Goal: Task Accomplishment & Management: Use online tool/utility

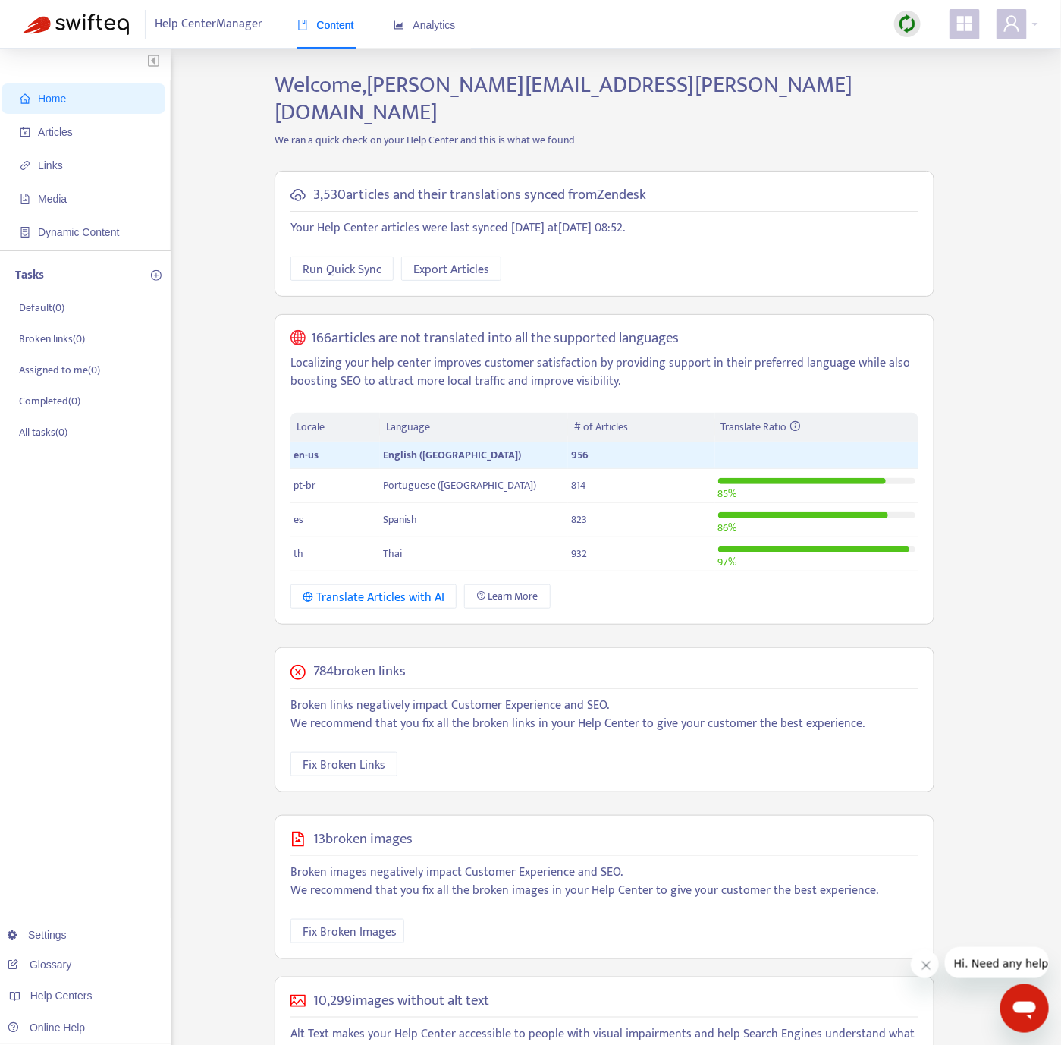
click at [913, 29] on img at bounding box center [907, 23] width 19 height 19
click at [934, 55] on link "Quick Sync" at bounding box center [939, 54] width 64 height 17
click at [69, 134] on span "Articles" at bounding box center [55, 132] width 35 height 12
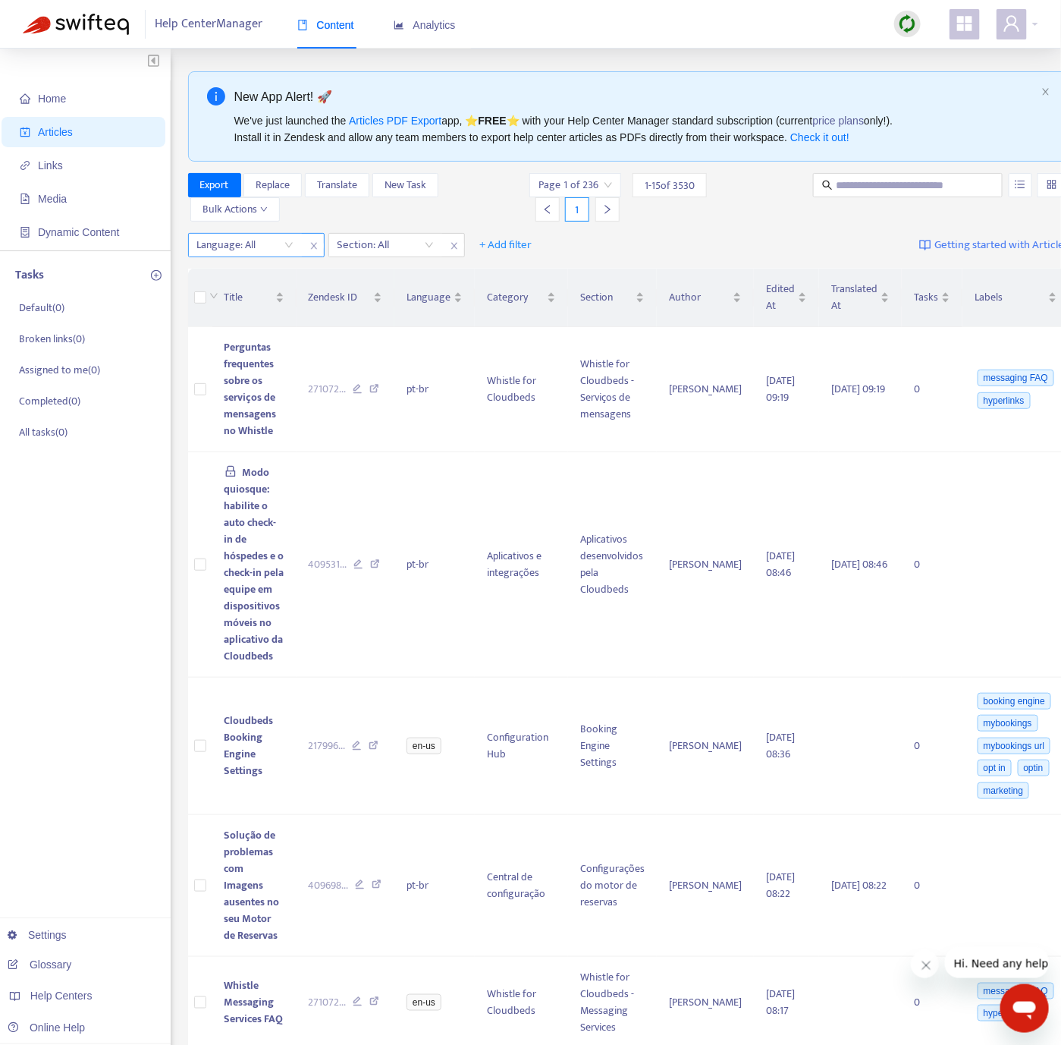
click at [279, 250] on div at bounding box center [238, 245] width 92 height 18
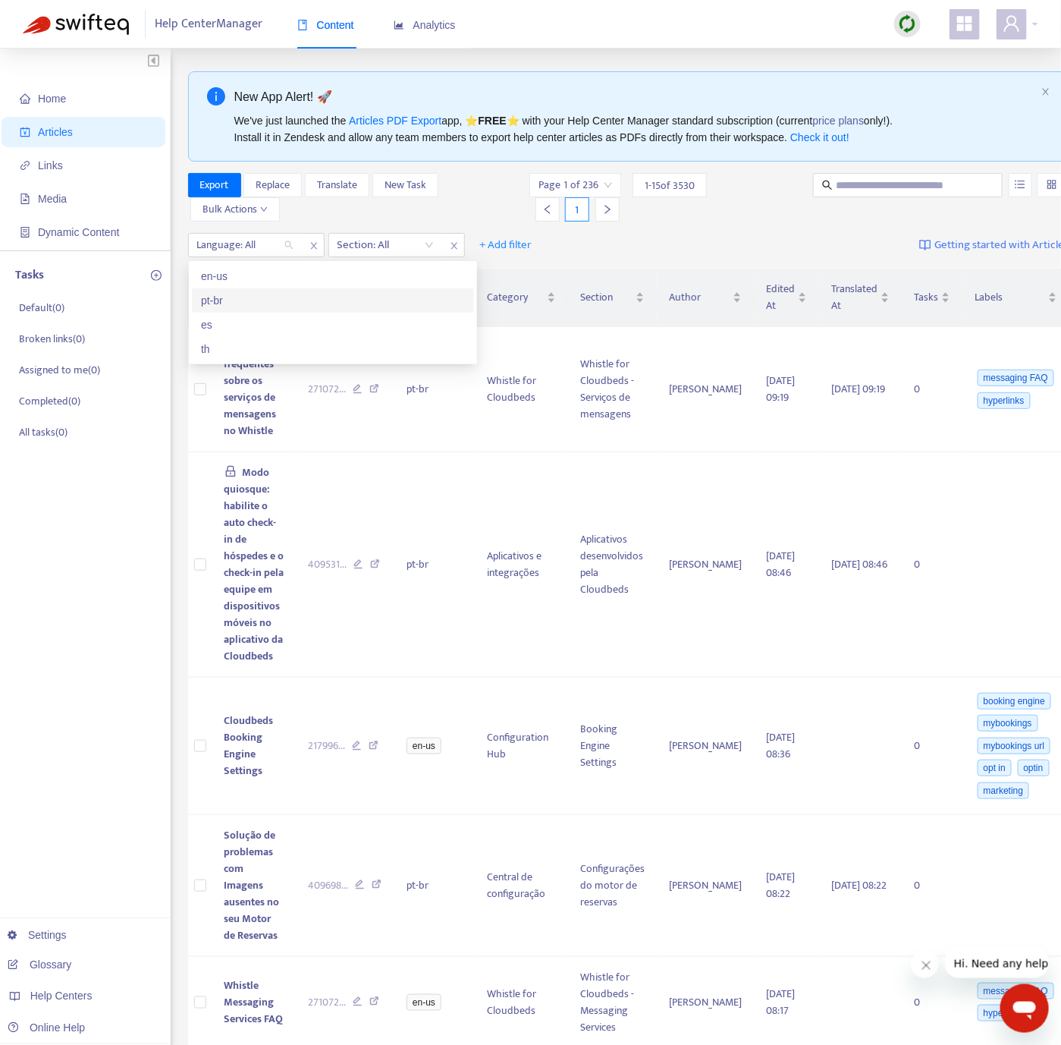
click at [283, 290] on div "pt-br" at bounding box center [333, 300] width 282 height 24
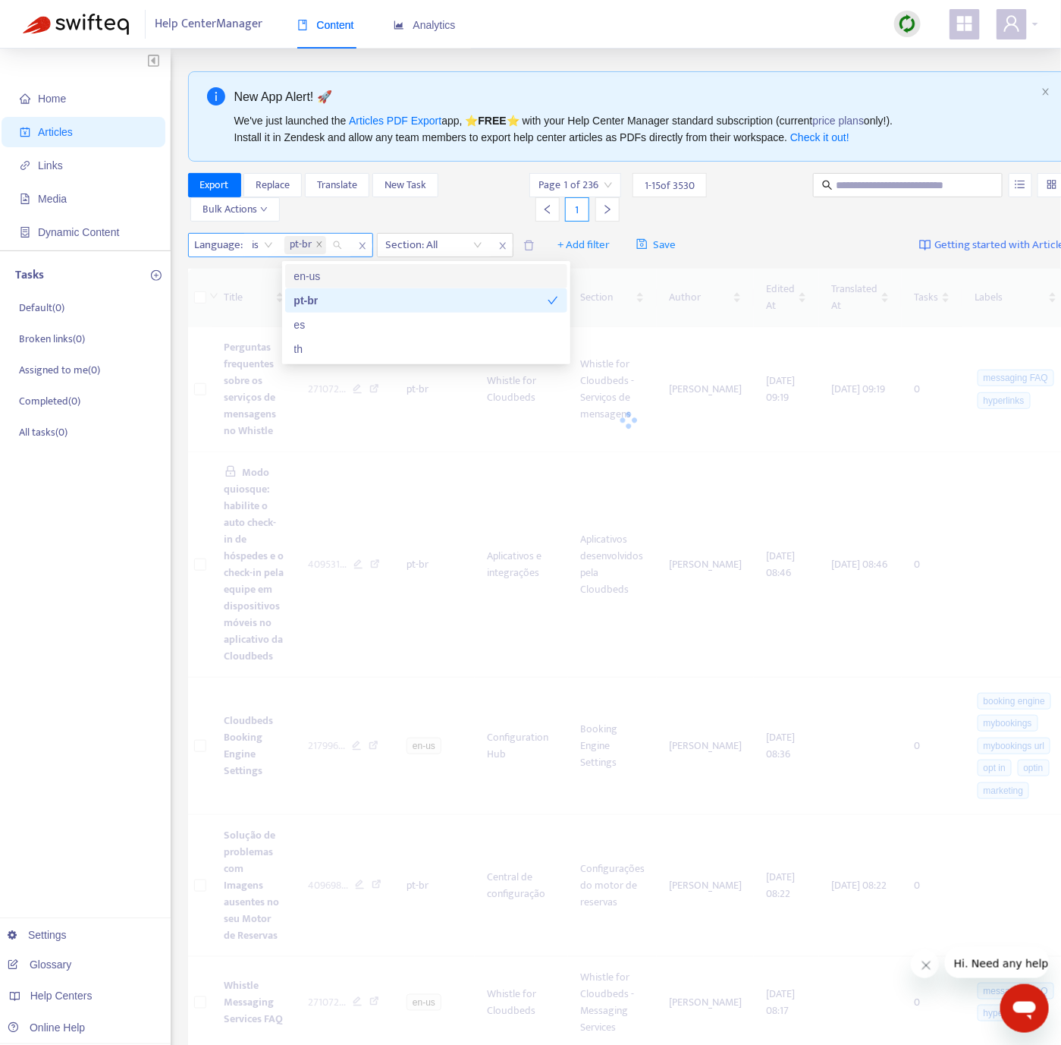
click at [353, 245] on span "close" at bounding box center [363, 246] width 20 height 18
click at [259, 245] on div at bounding box center [238, 245] width 92 height 18
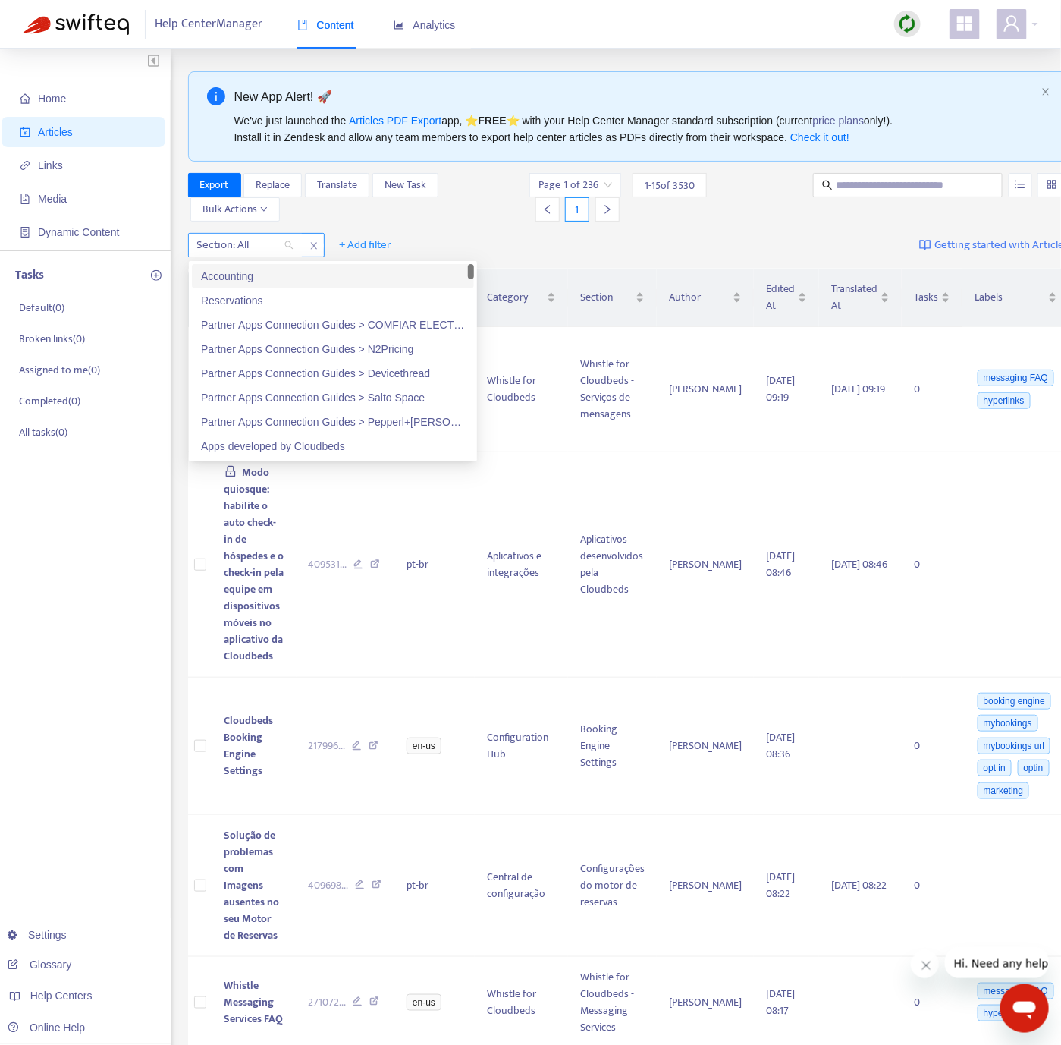
click at [270, 244] on div at bounding box center [238, 245] width 92 height 18
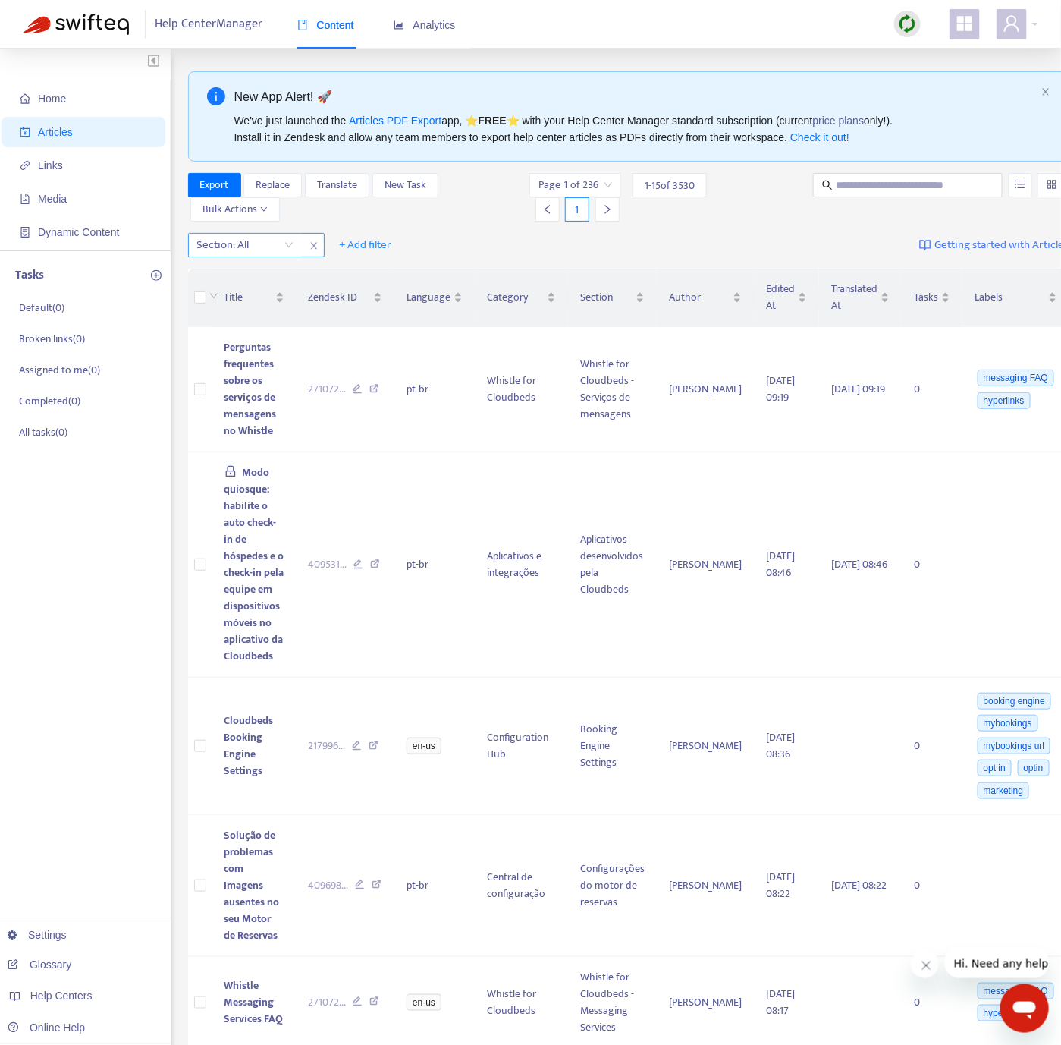
click at [310, 243] on icon "close" at bounding box center [314, 245] width 9 height 9
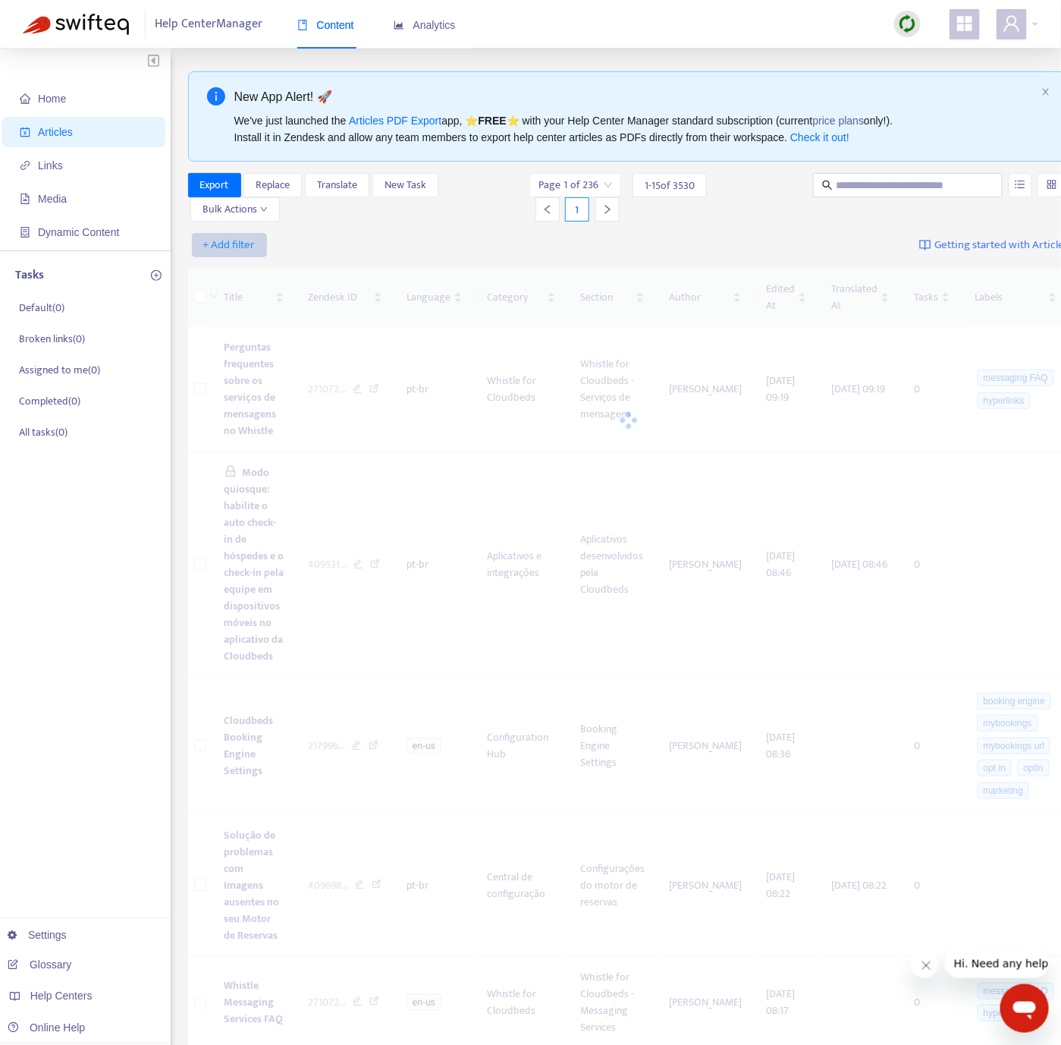
click at [236, 249] on span "+ Add filter" at bounding box center [229, 245] width 52 height 18
click at [249, 278] on span "Language" at bounding box center [250, 276] width 95 height 17
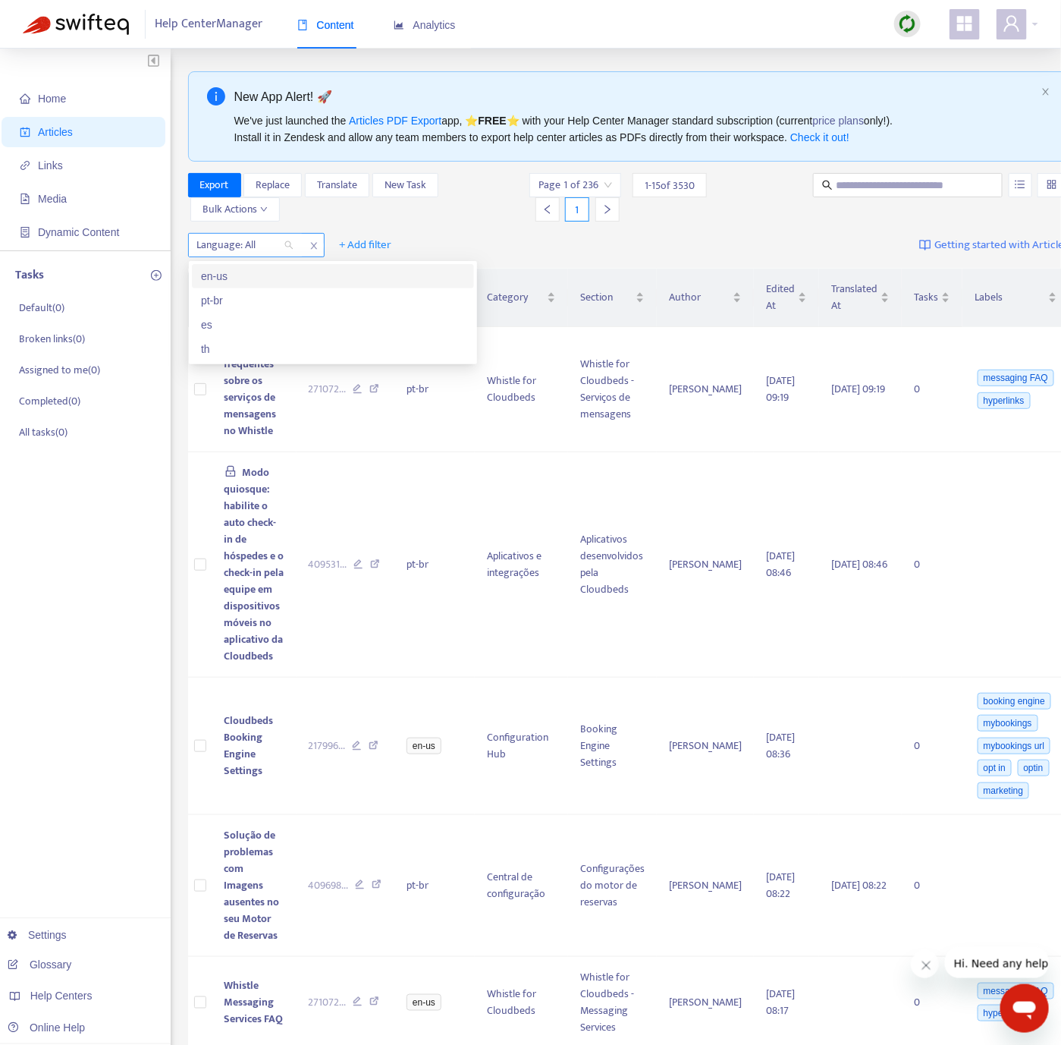
click at [256, 247] on div at bounding box center [238, 245] width 92 height 18
click at [255, 268] on div "en-us" at bounding box center [333, 276] width 264 height 17
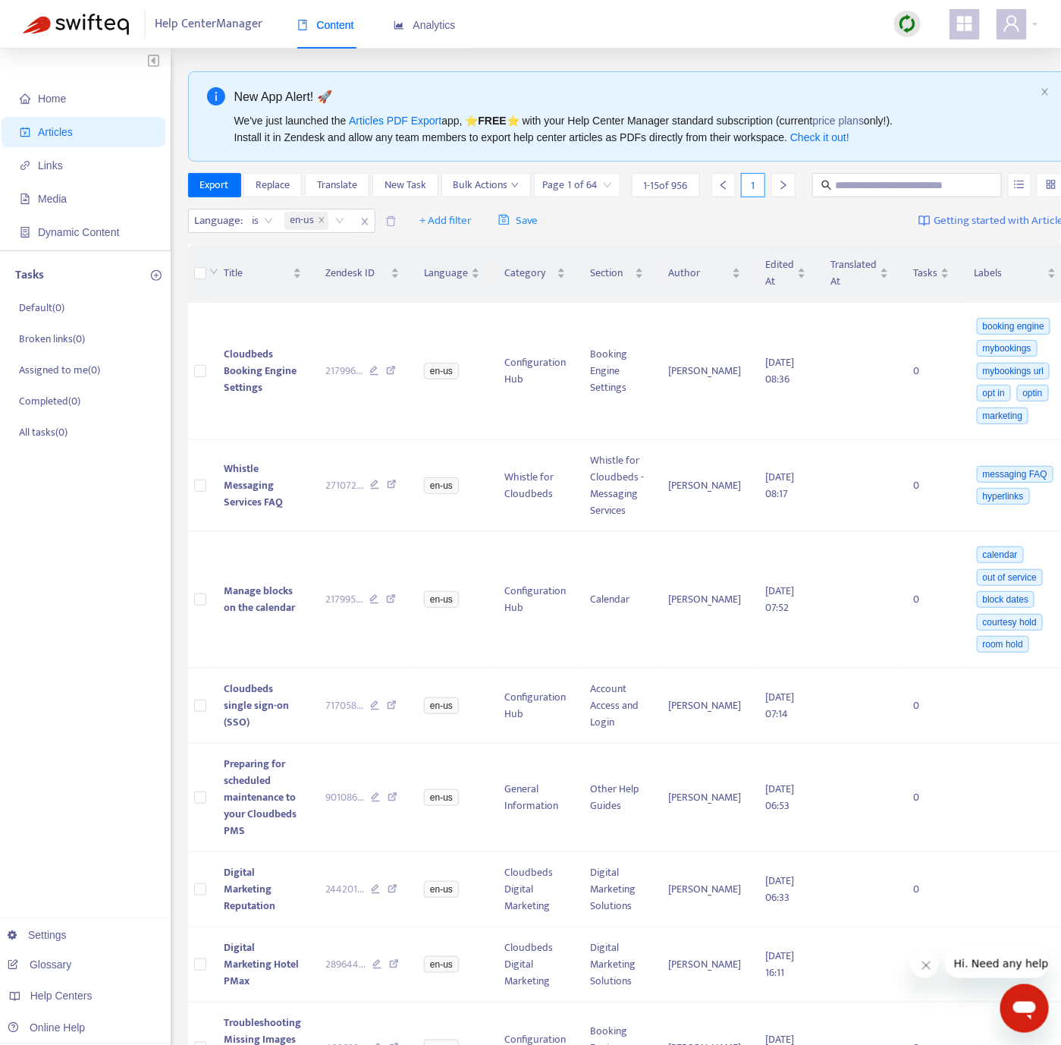
click at [692, 239] on div "Language : is en-us + Add filter Save Getting started with Articles" at bounding box center [628, 221] width 881 height 36
click at [273, 417] on td "Cloudbeds Booking Engine Settings" at bounding box center [263, 371] width 102 height 137
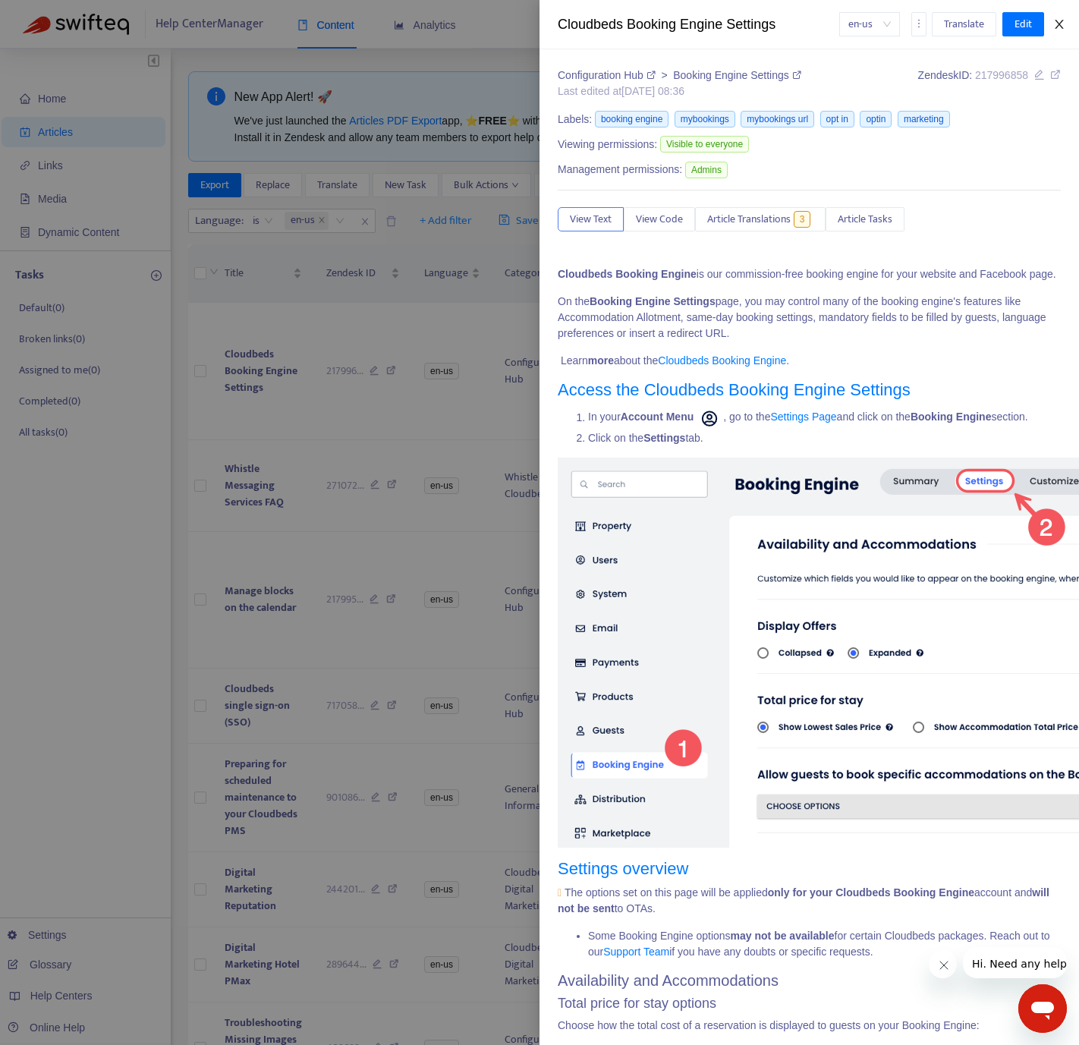
click at [1064, 22] on icon "close" at bounding box center [1059, 24] width 12 height 12
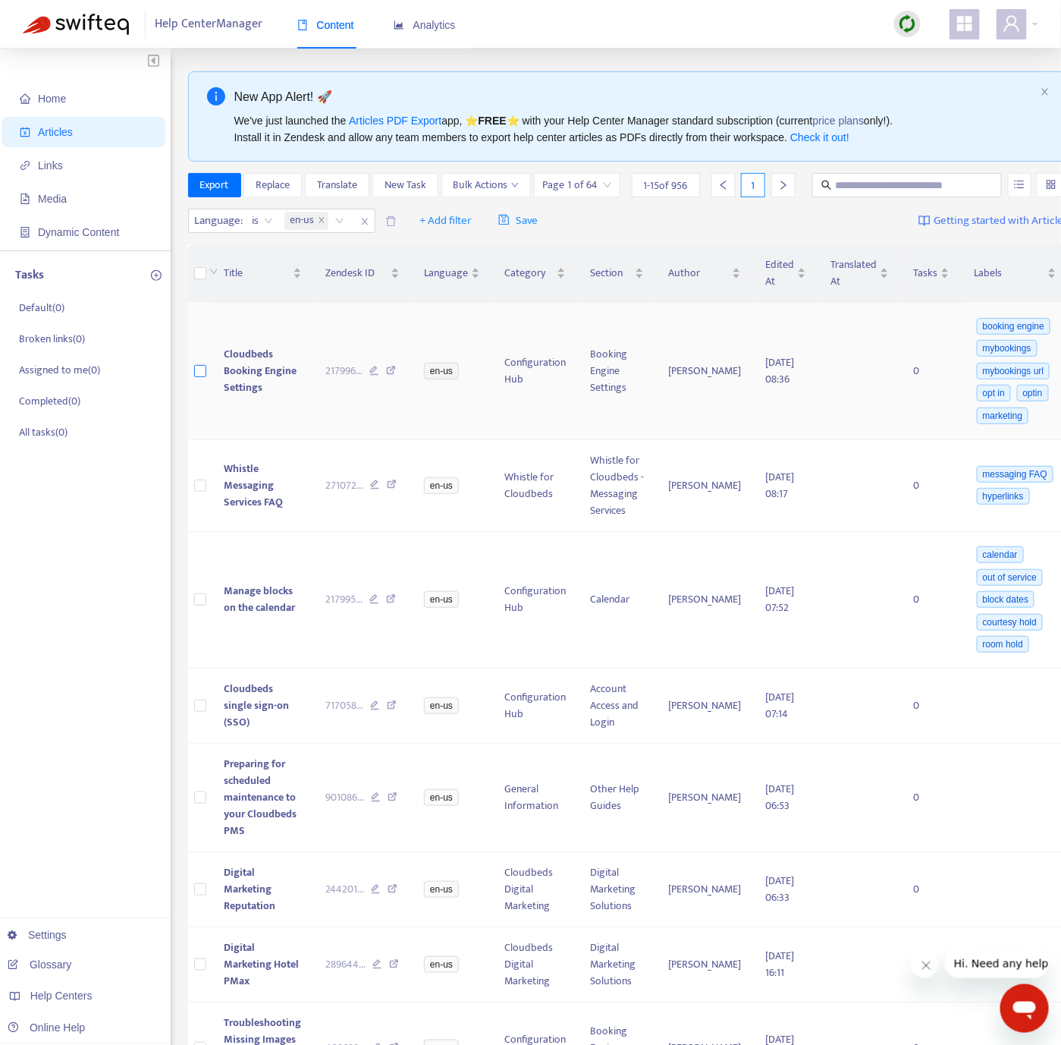
click at [201, 379] on label at bounding box center [200, 371] width 12 height 17
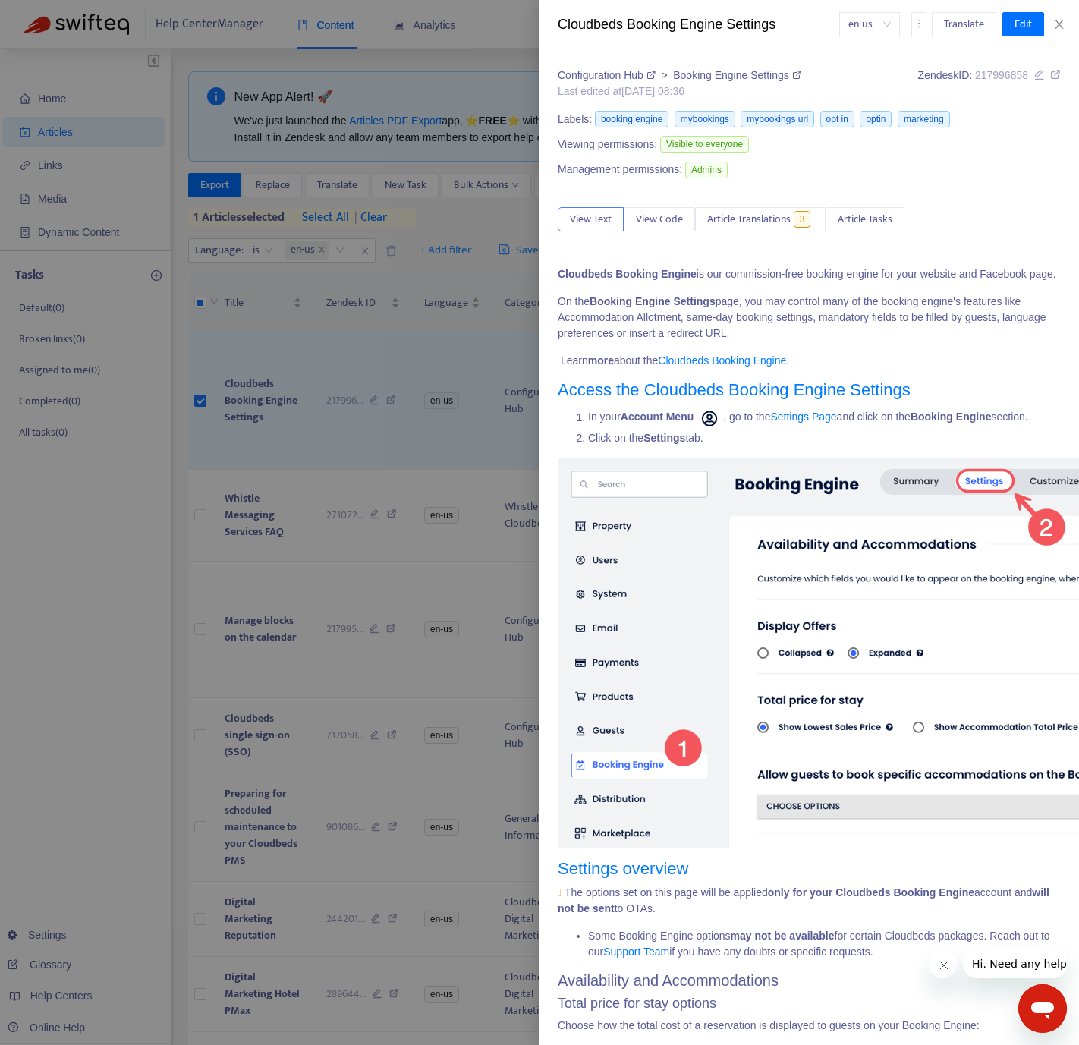
click at [484, 274] on div at bounding box center [539, 522] width 1079 height 1045
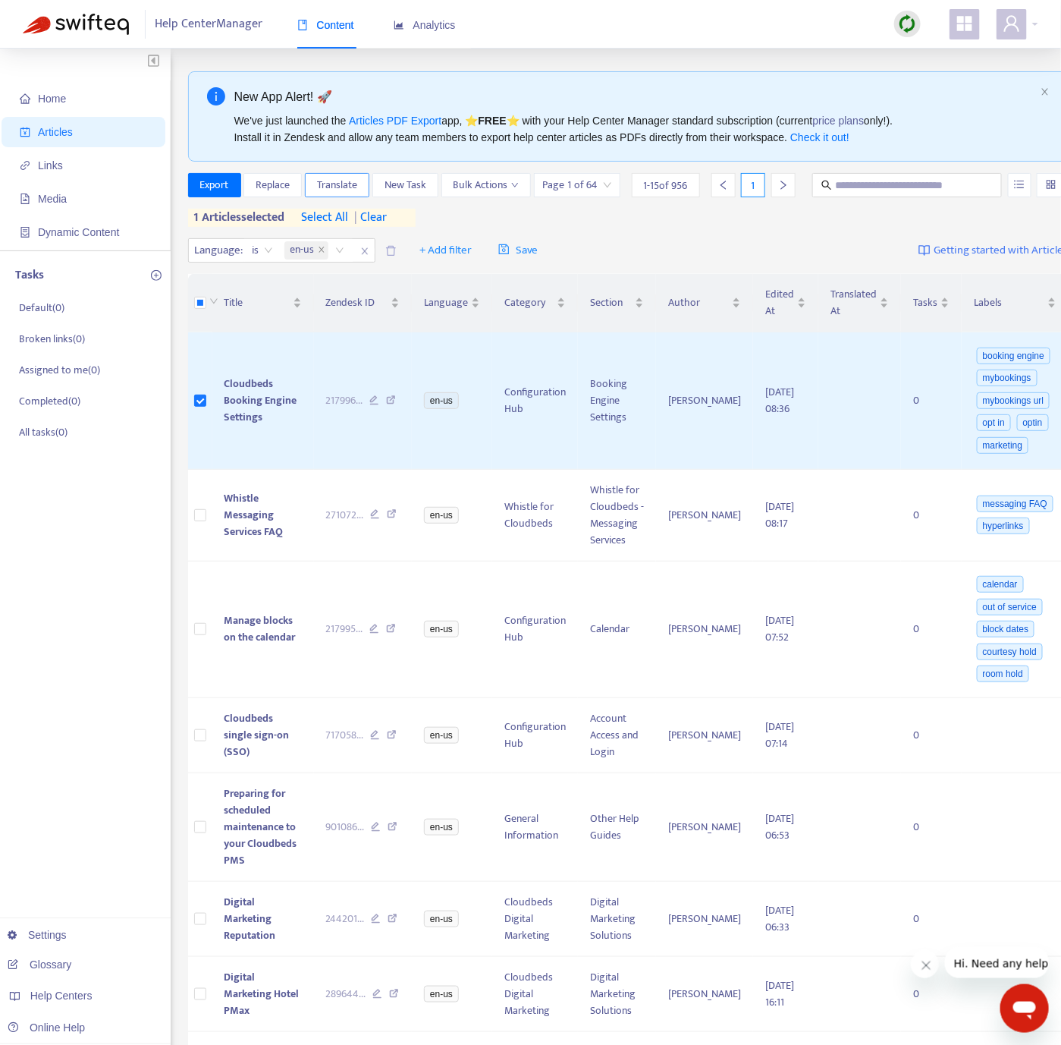
click at [340, 193] on span "Translate" at bounding box center [337, 185] width 40 height 17
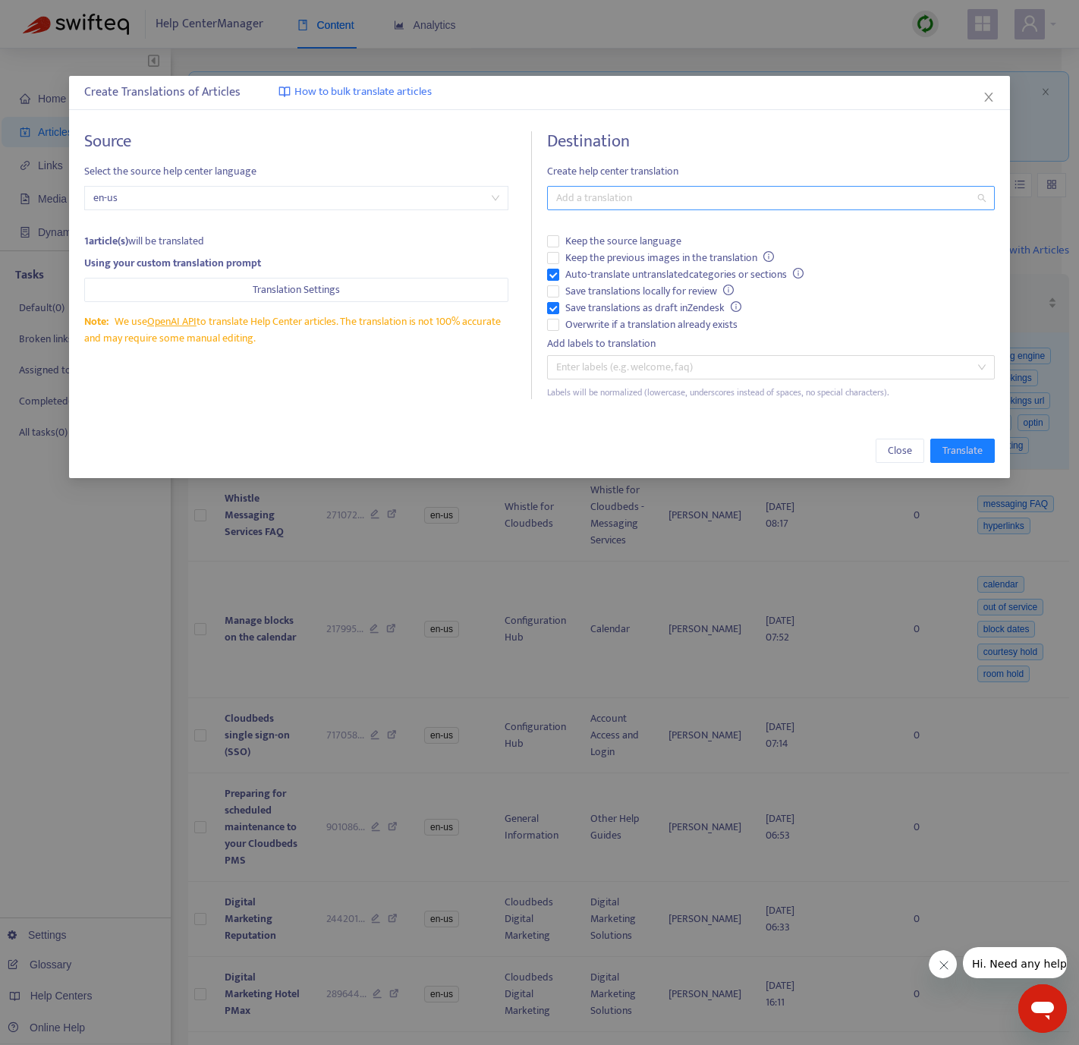
click at [638, 189] on div at bounding box center [763, 198] width 424 height 18
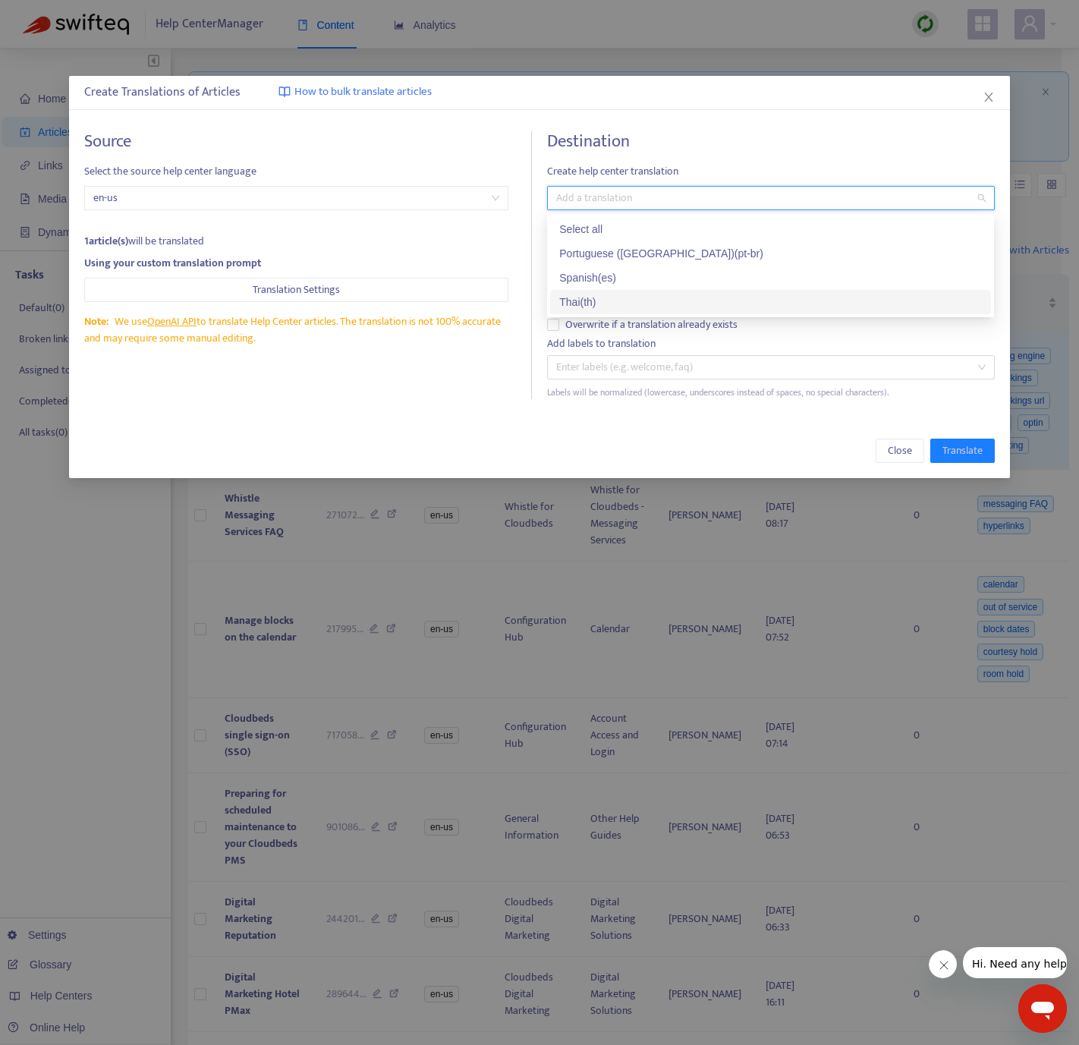
click at [611, 297] on div "Thai ( th )" at bounding box center [770, 302] width 423 height 17
click at [499, 370] on div "Source Select the source help center language en-us 1 article(s) will be transl…" at bounding box center [308, 265] width 448 height 268
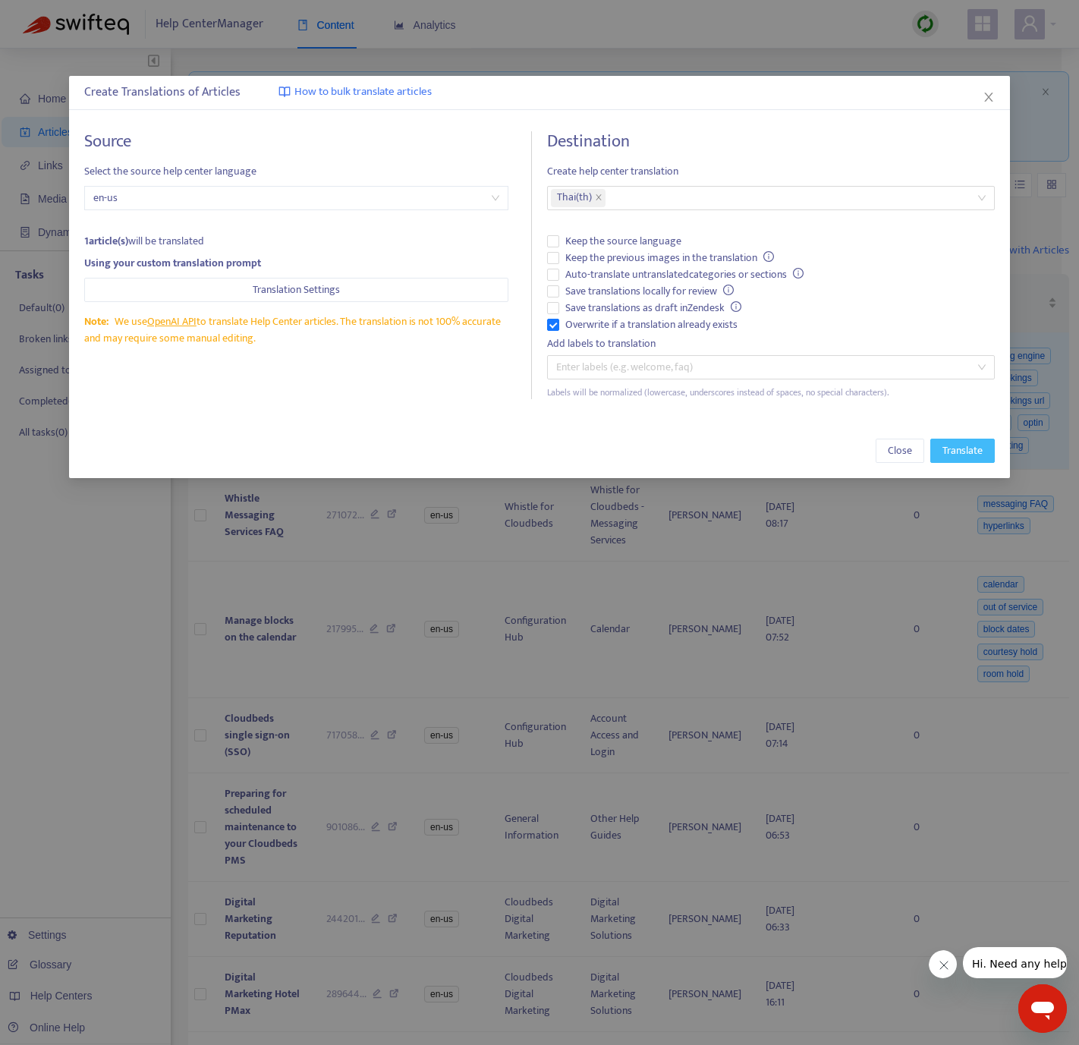
click at [966, 451] on span "Translate" at bounding box center [962, 450] width 40 height 17
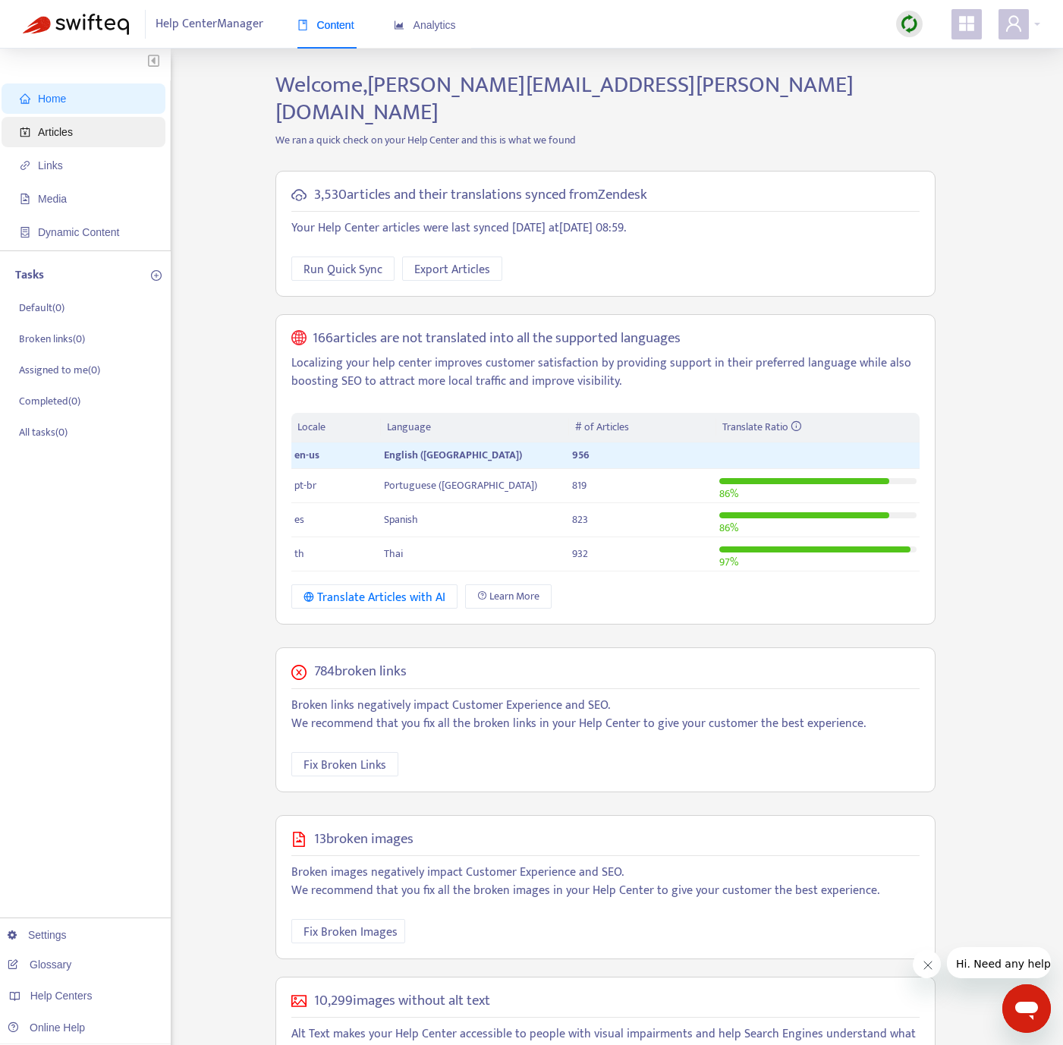
click at [86, 117] on span "Articles" at bounding box center [87, 132] width 134 height 30
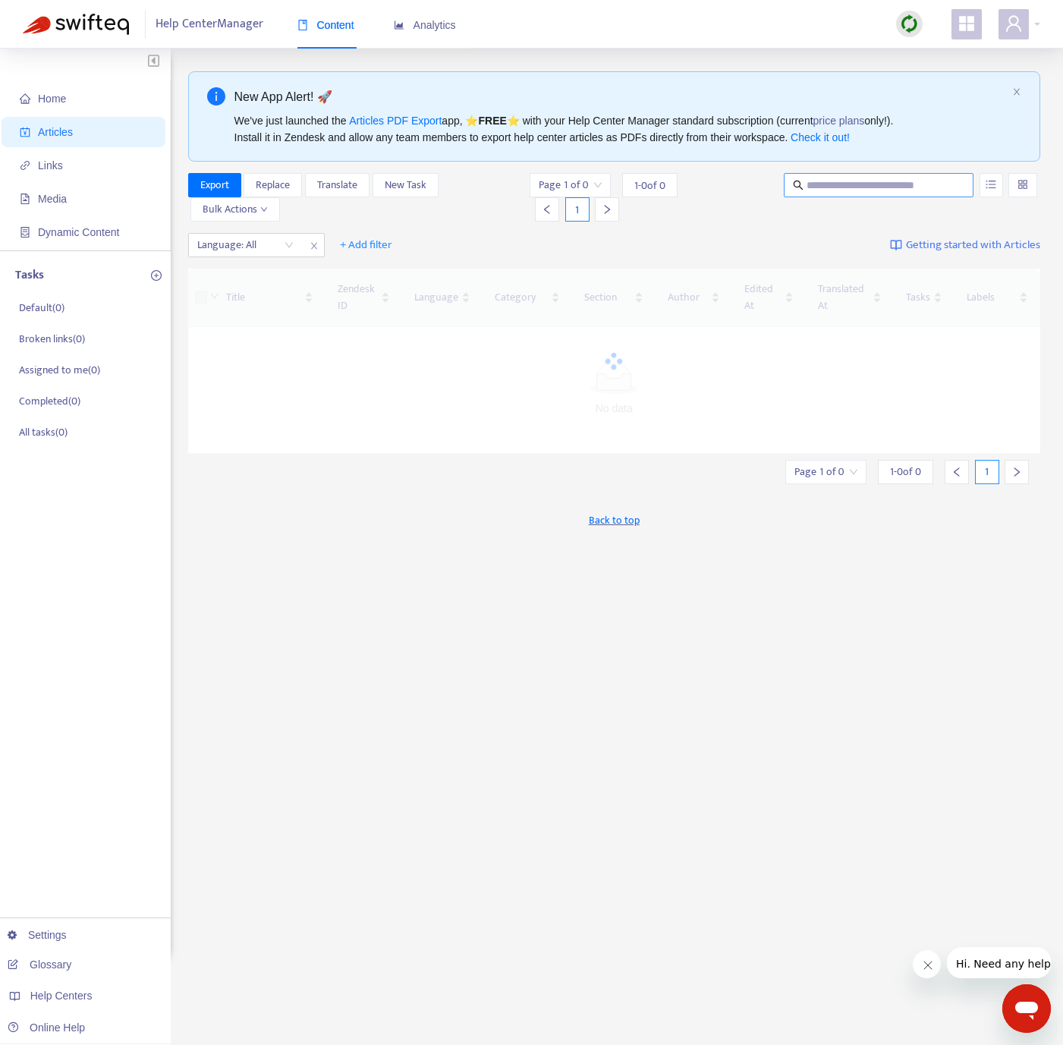
click at [837, 189] on input "text" at bounding box center [879, 185] width 146 height 17
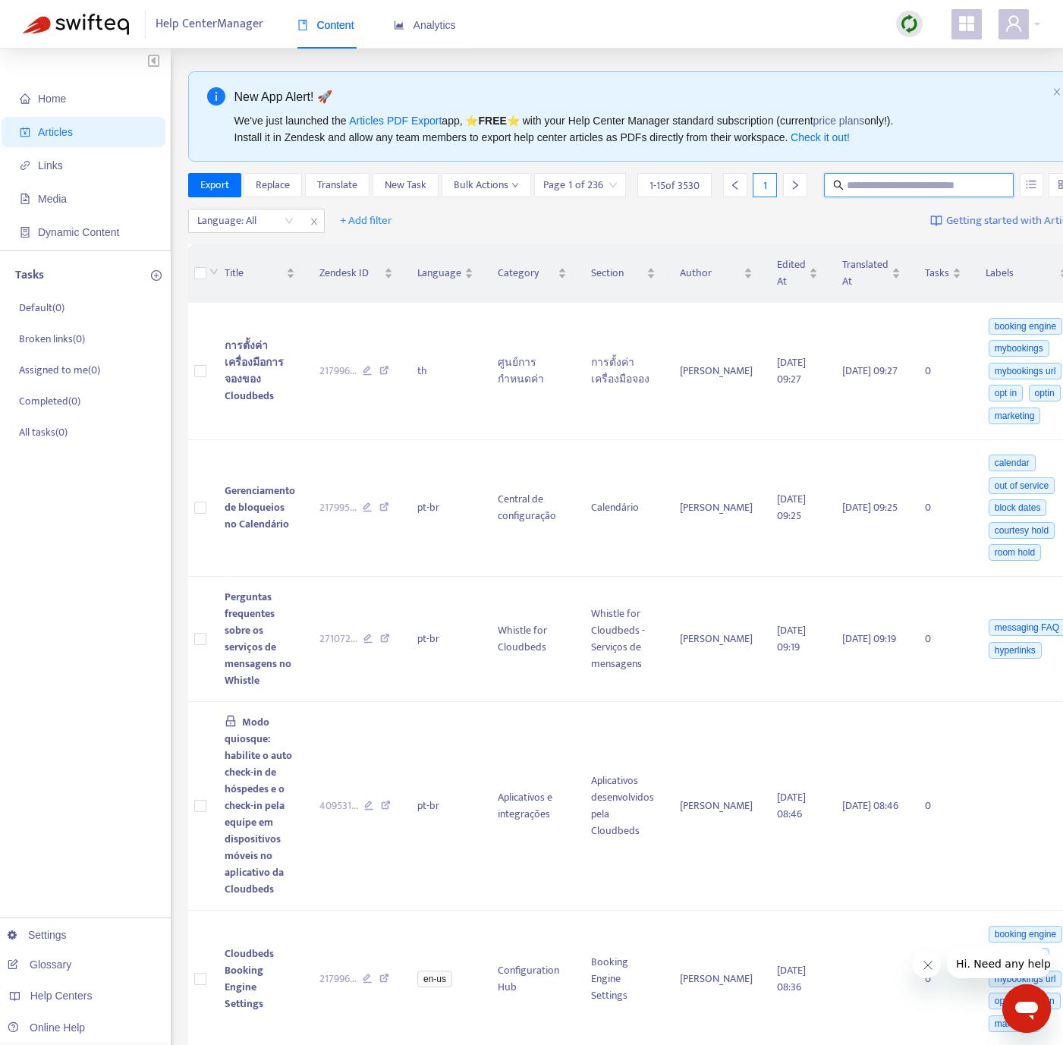
paste input "**********"
type input "**********"
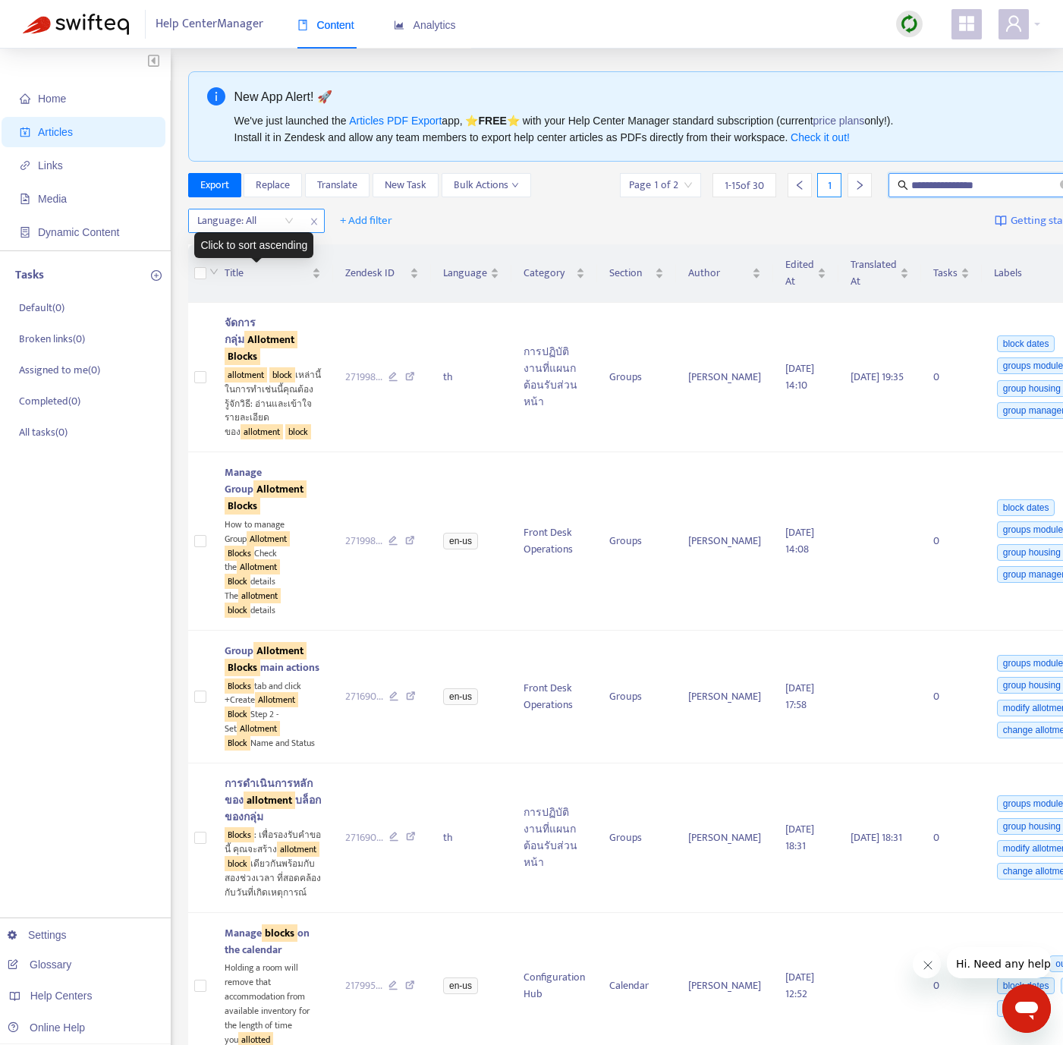
click at [266, 225] on div at bounding box center [238, 221] width 92 height 18
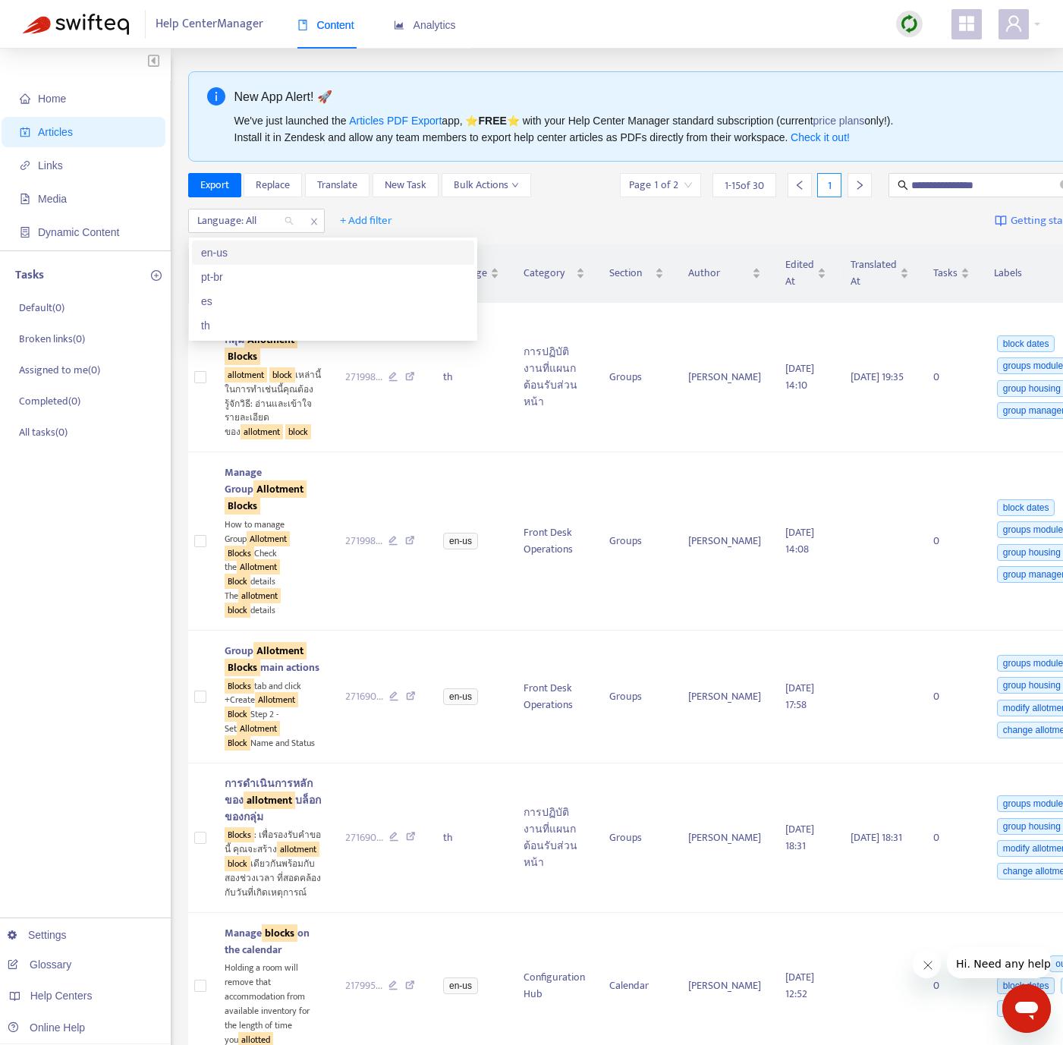
click at [247, 247] on div "en-us" at bounding box center [333, 252] width 264 height 17
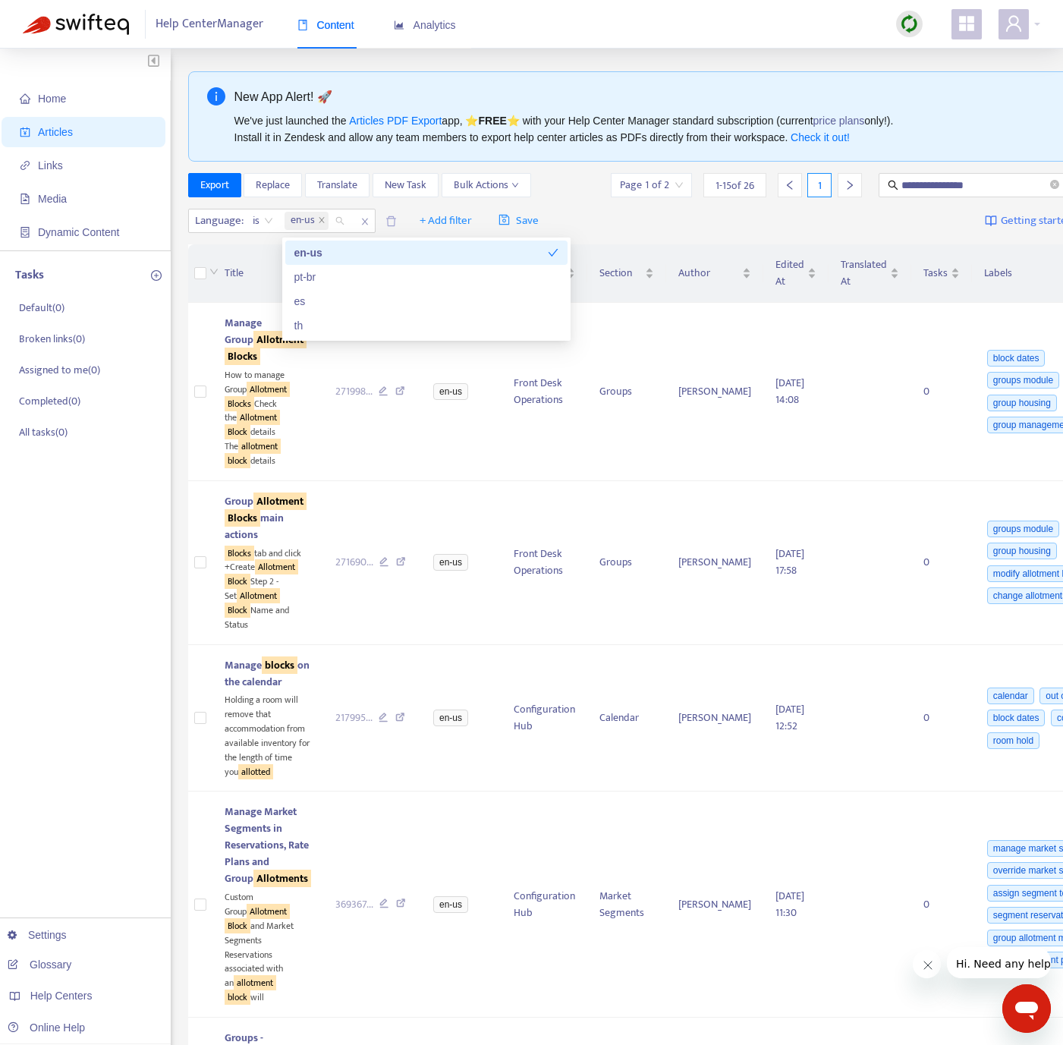
click at [621, 212] on div "Language : is en-us + Add filter Save Getting started with Articles" at bounding box center [661, 221] width 947 height 36
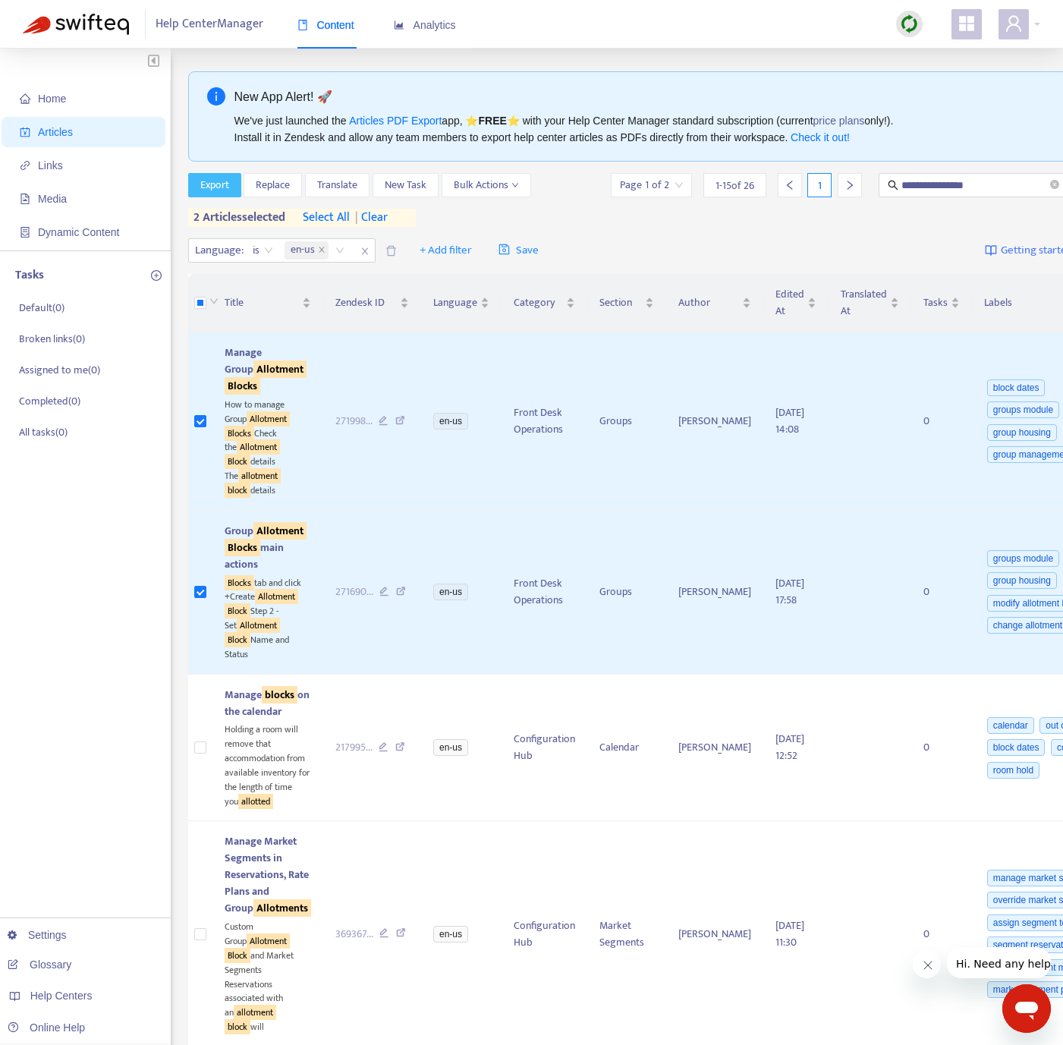
click at [195, 192] on button "Export" at bounding box center [214, 185] width 53 height 24
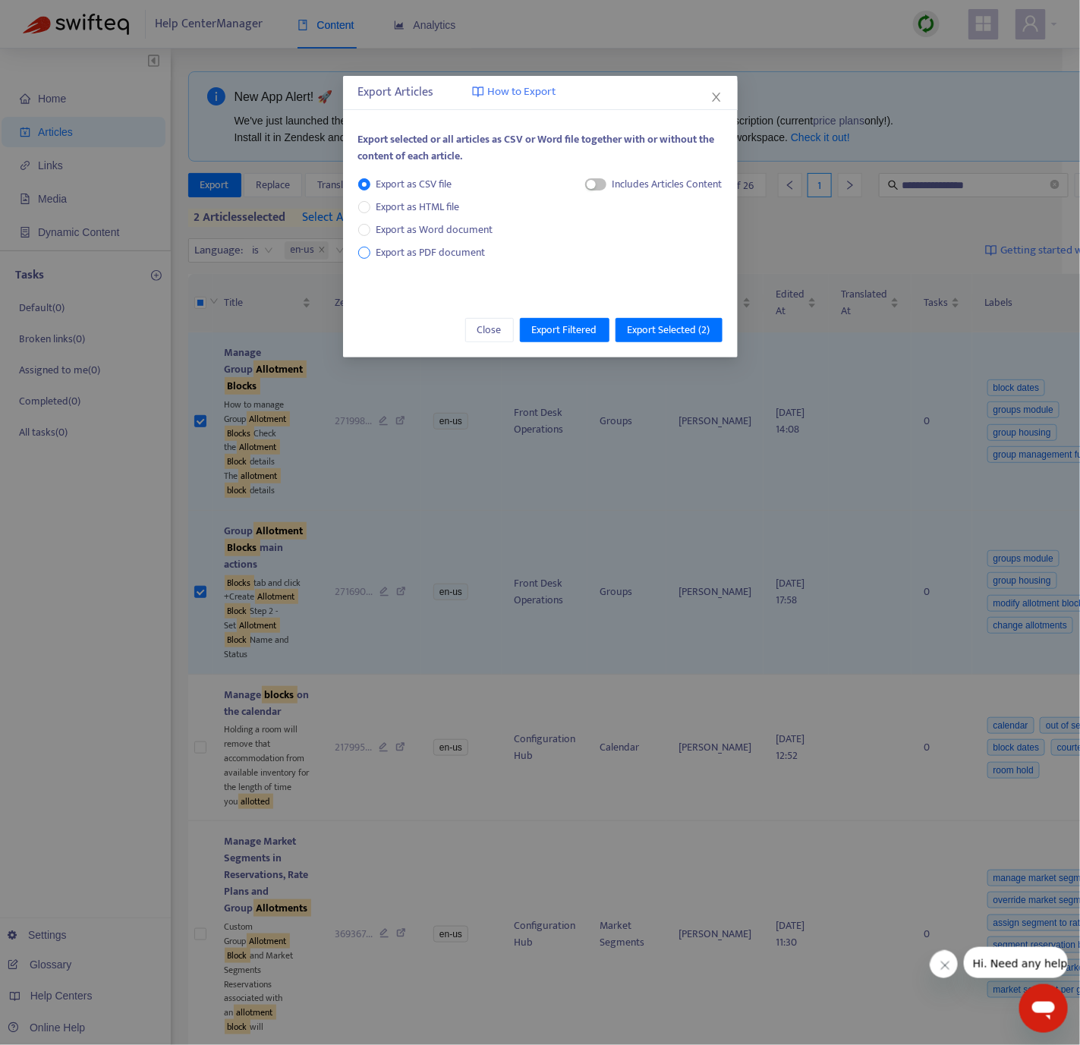
click at [460, 251] on span "Export as PDF document" at bounding box center [430, 252] width 109 height 17
click at [649, 178] on div "Each article in a separate file" at bounding box center [660, 184] width 124 height 17
click at [576, 188] on div "button" at bounding box center [576, 184] width 9 height 9
click at [665, 324] on span "Export Selected ( 2 )" at bounding box center [668, 330] width 83 height 17
